Goal: Entertainment & Leisure: Consume media (video, audio)

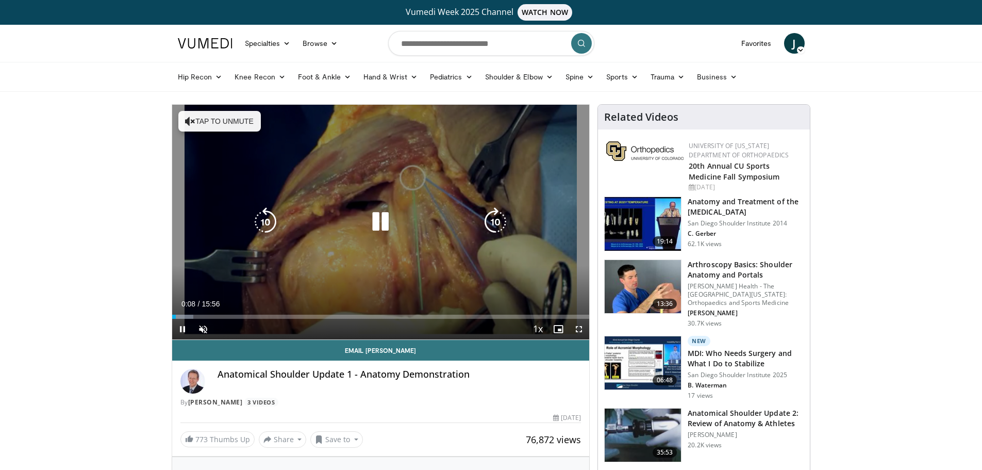
click at [242, 124] on button "Tap to unmute" at bounding box center [219, 121] width 82 height 21
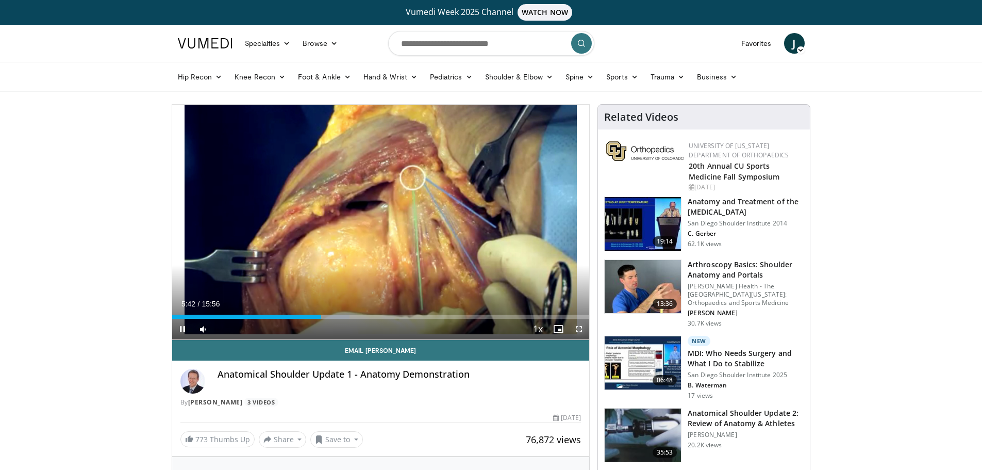
click at [576, 331] on span "Video Player" at bounding box center [578, 328] width 21 height 21
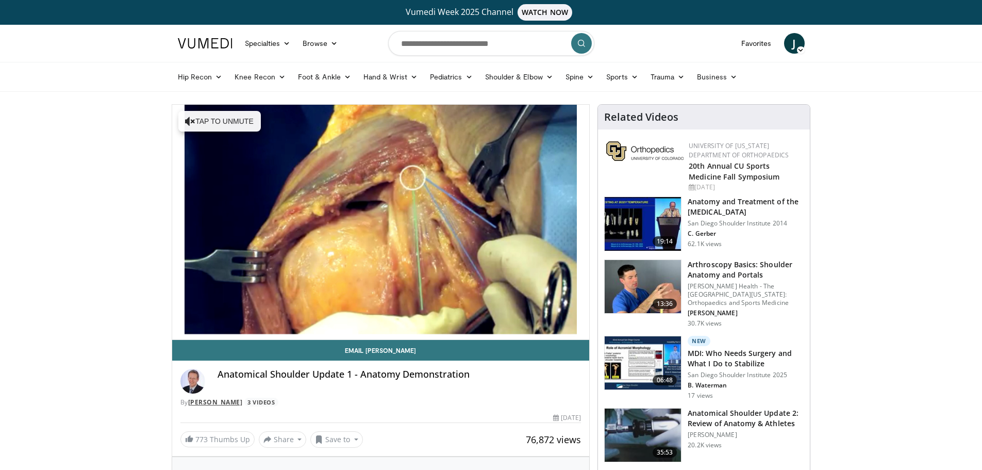
click at [226, 403] on link "[PERSON_NAME]" at bounding box center [215, 401] width 55 height 9
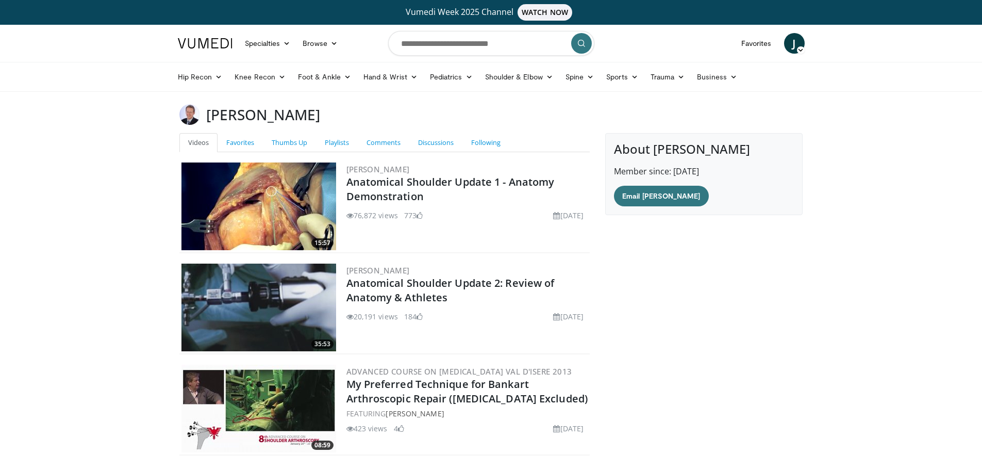
click at [252, 296] on img at bounding box center [258, 307] width 155 height 88
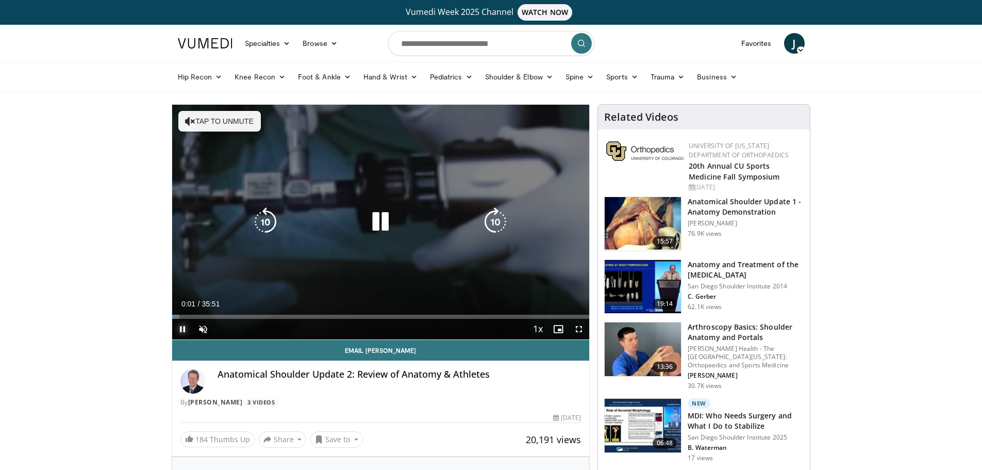
click at [185, 332] on span "Video Player" at bounding box center [182, 328] width 21 height 21
click at [216, 129] on button "Tap to unmute" at bounding box center [219, 121] width 82 height 21
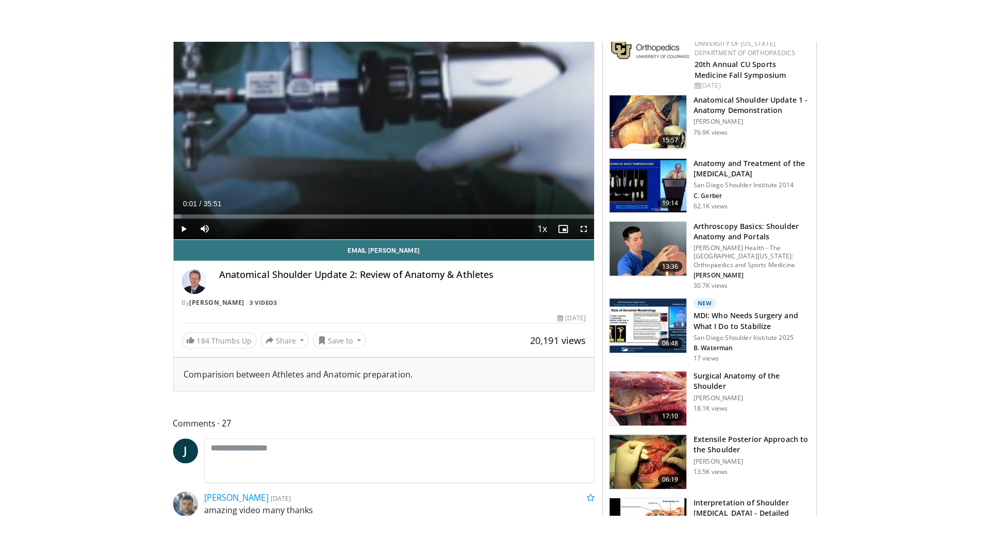
scroll to position [120, 0]
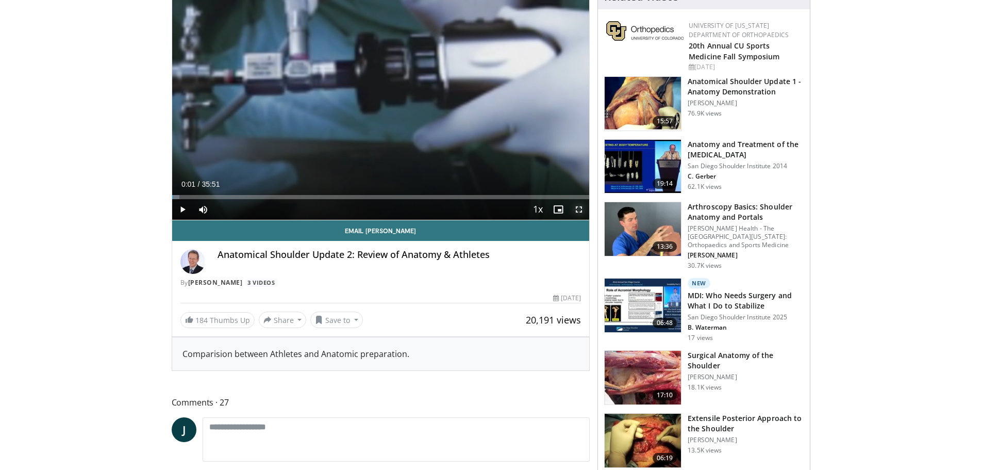
drag, startPoint x: 584, startPoint y: 209, endPoint x: 584, endPoint y: 271, distance: 62.4
click at [584, 209] on span "Video Player" at bounding box center [578, 209] width 21 height 21
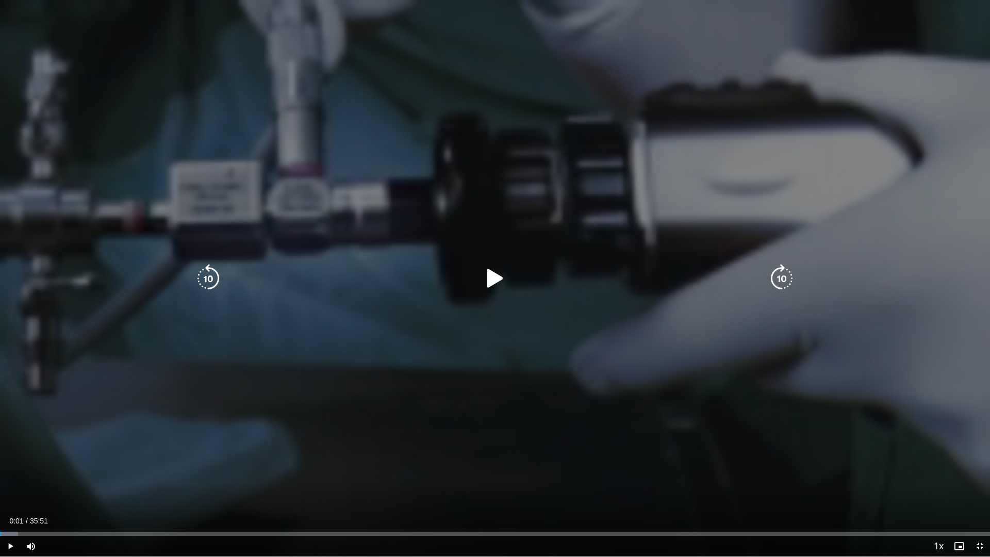
click at [372, 350] on div "10 seconds Tap to unmute" at bounding box center [495, 278] width 990 height 556
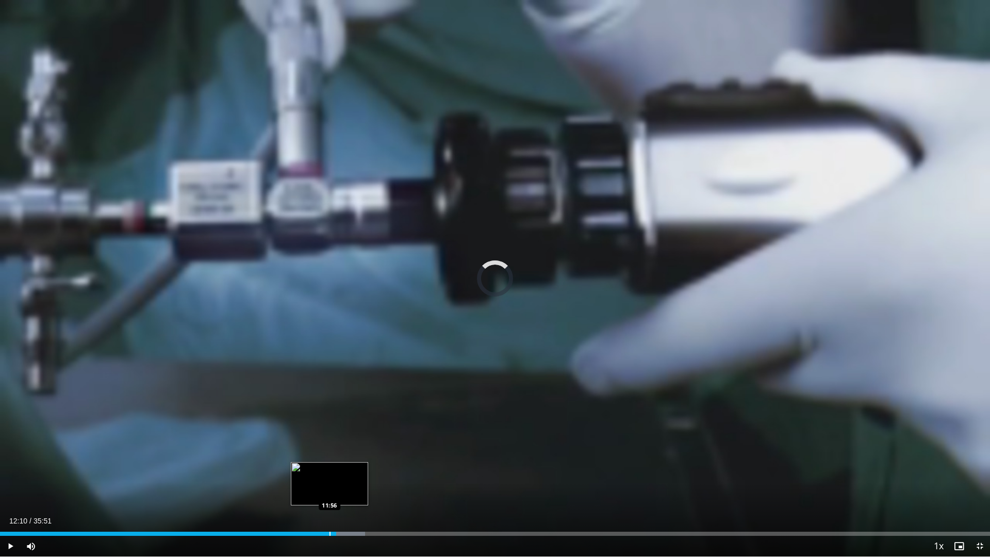
click at [330, 469] on div "Progress Bar" at bounding box center [329, 533] width 1 height 4
click at [316, 469] on div "Progress Bar" at bounding box center [316, 533] width 1 height 4
click at [337, 469] on div "Progress Bar" at bounding box center [331, 533] width 32 height 4
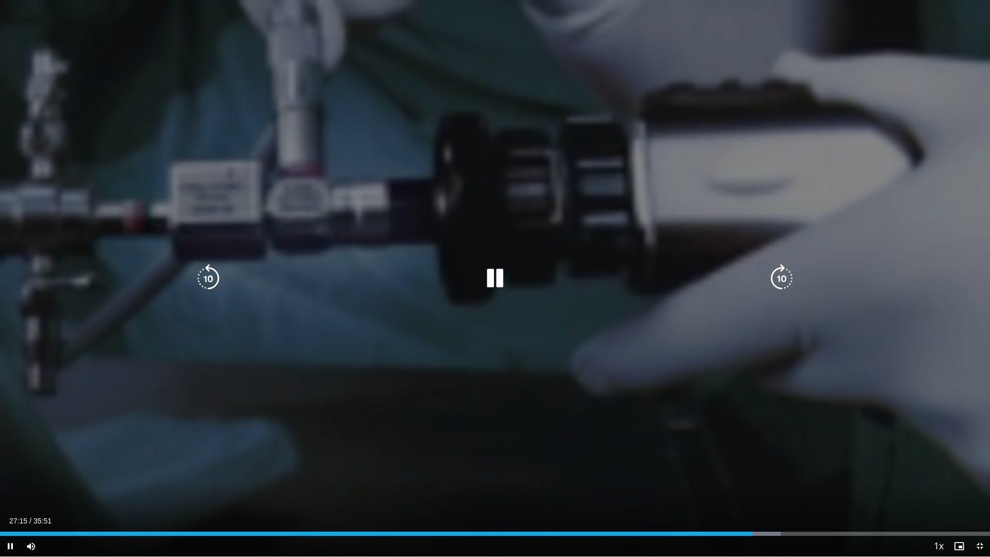
click at [497, 283] on icon "Video Player" at bounding box center [494, 278] width 29 height 29
click at [248, 320] on div "10 seconds Tap to unmute" at bounding box center [495, 278] width 990 height 556
click at [496, 281] on icon "Video Player" at bounding box center [494, 278] width 29 height 29
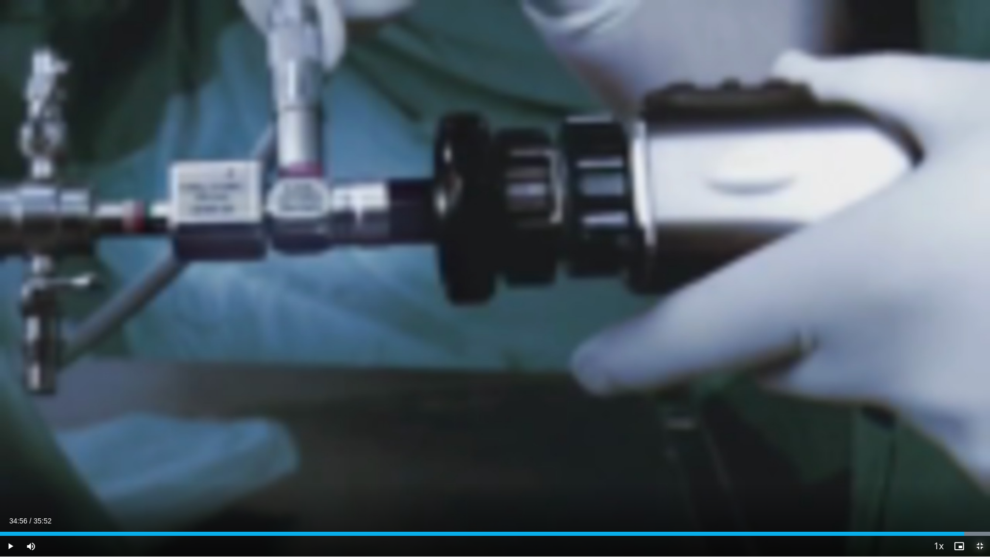
click at [980, 469] on span "Video Player" at bounding box center [979, 545] width 21 height 21
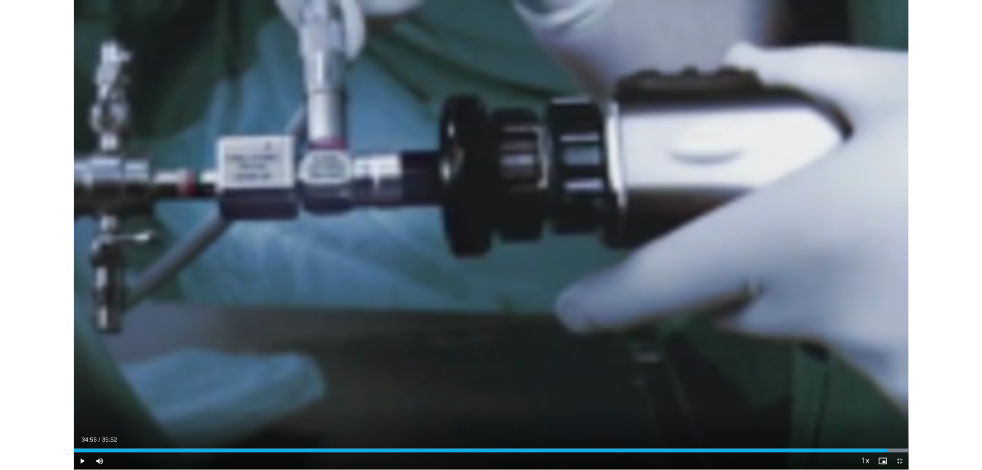
scroll to position [356, 0]
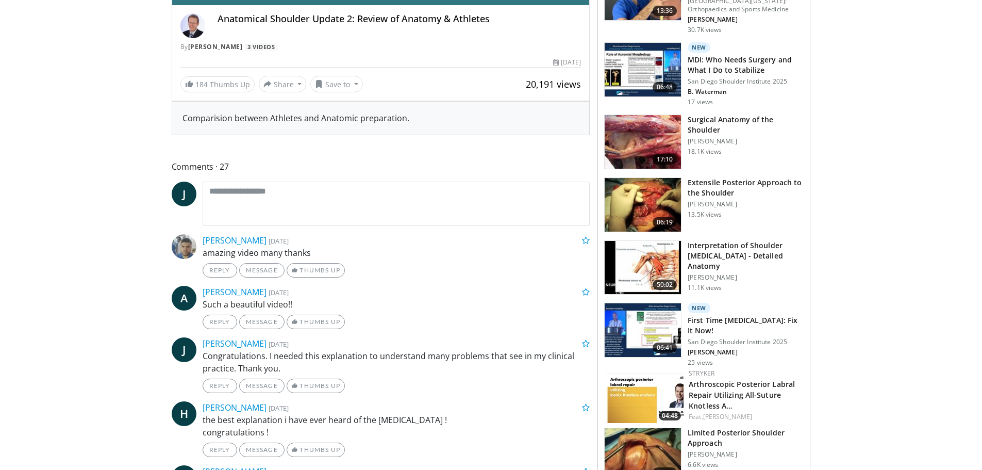
click at [640, 252] on img at bounding box center [643, 268] width 76 height 54
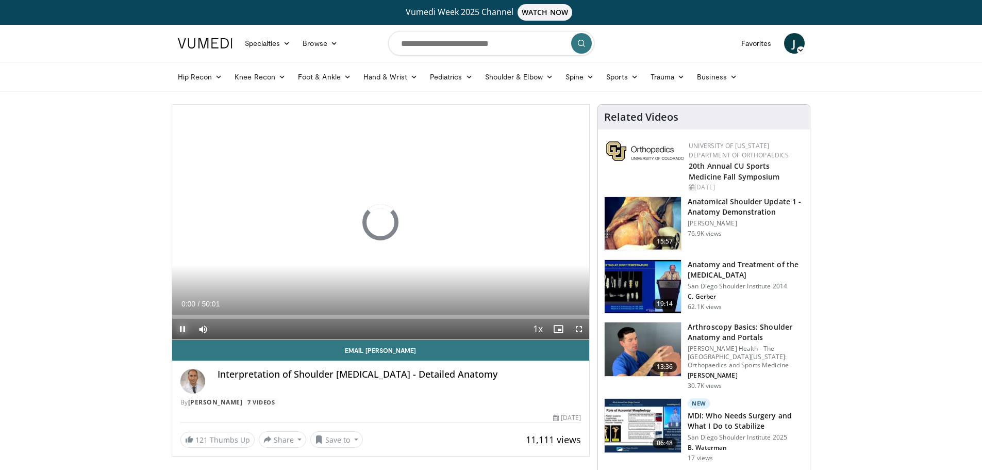
click at [177, 331] on span "Video Player" at bounding box center [182, 328] width 21 height 21
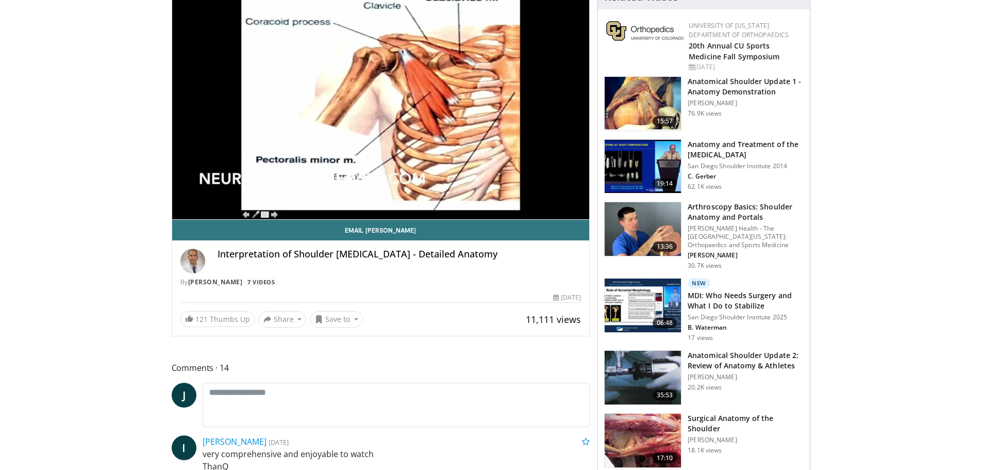
scroll to position [241, 0]
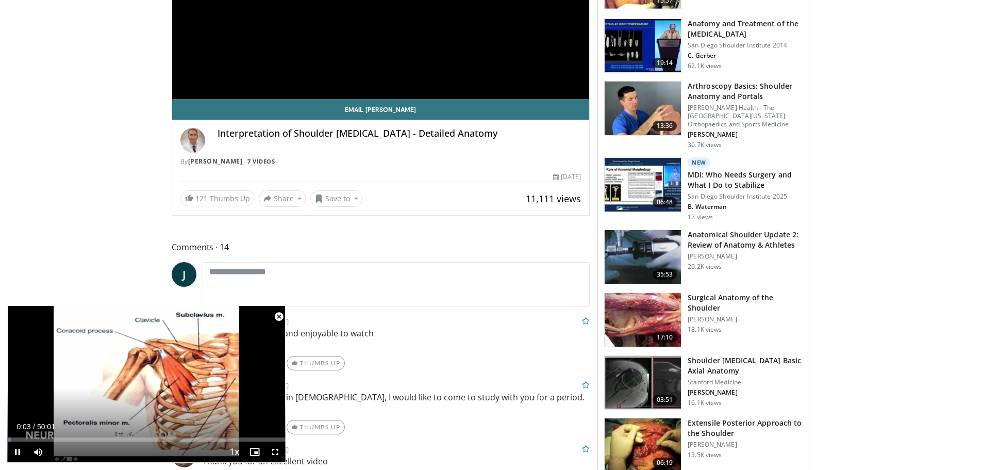
click at [281, 317] on span "Video Player" at bounding box center [279, 316] width 21 height 21
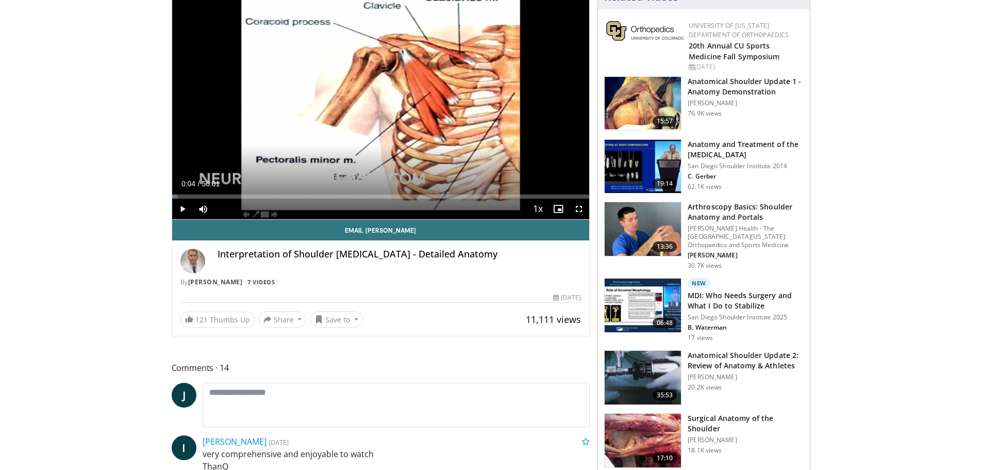
scroll to position [0, 0]
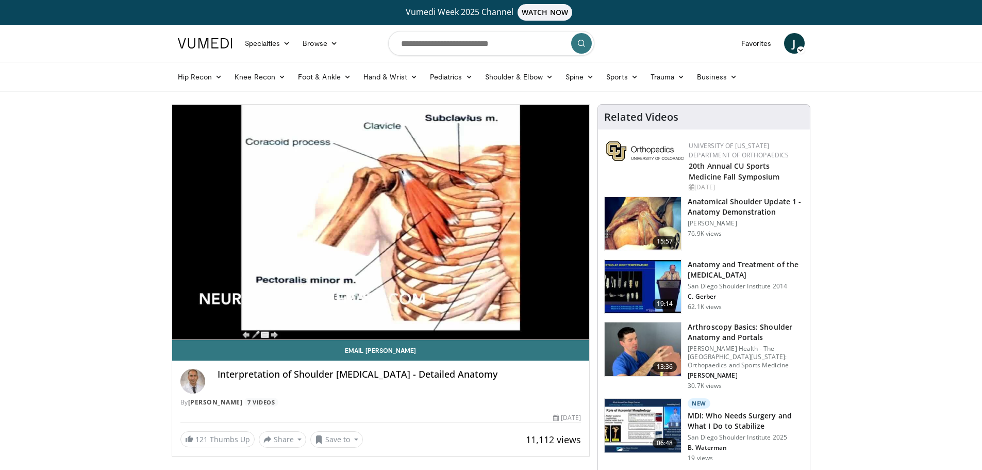
click at [70, 33] on header "Specialties Adult & Family Medicine Allergy, [MEDICAL_DATA], Immunology Anesthe…" at bounding box center [491, 58] width 982 height 67
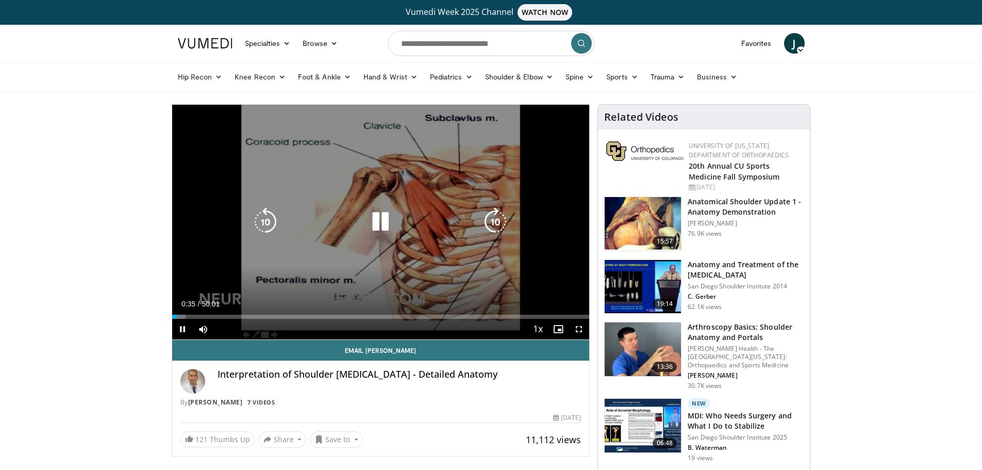
click at [363, 156] on div "10 seconds Tap to unmute" at bounding box center [380, 222] width 417 height 234
